Goal: Information Seeking & Learning: Learn about a topic

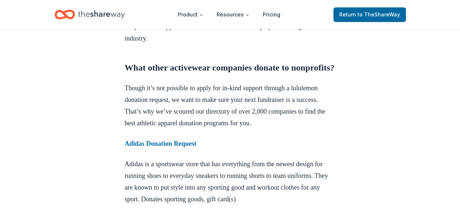
scroll to position [409, 0]
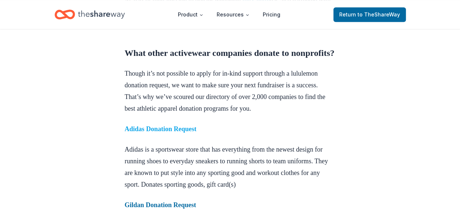
click at [173, 133] on strong "Adidas Donation Request" at bounding box center [161, 128] width 72 height 7
click at [162, 133] on strong "Adidas Donation Request" at bounding box center [161, 128] width 72 height 7
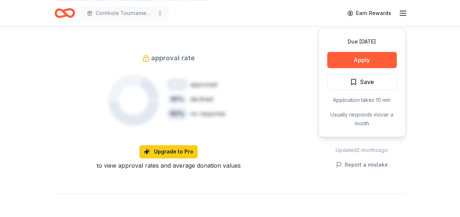
scroll to position [453, 0]
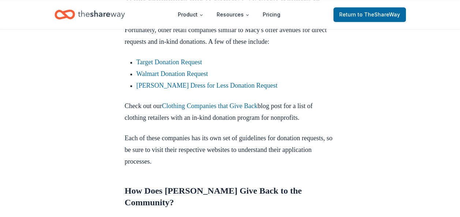
scroll to position [468, 0]
